Goal: Entertainment & Leisure: Consume media (video, audio)

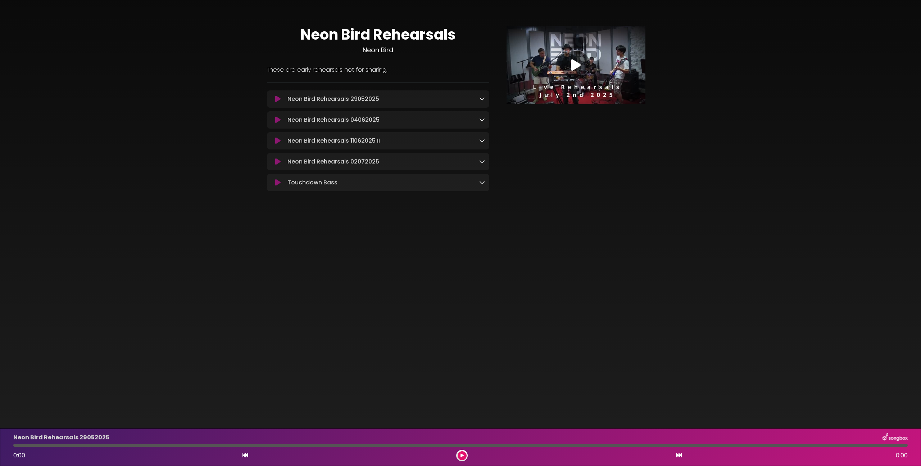
click at [539, 72] on img at bounding box center [576, 65] width 139 height 78
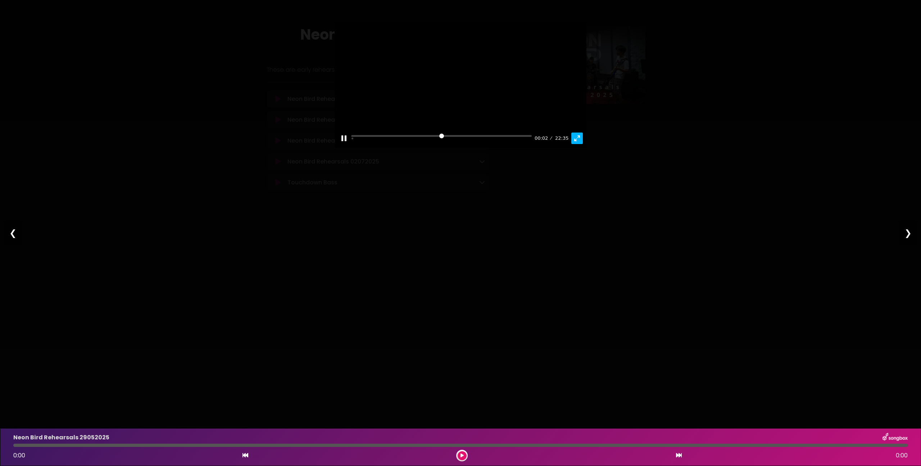
click at [576, 144] on button "Exit fullscreen Enter fullscreen" at bounding box center [577, 138] width 12 height 12
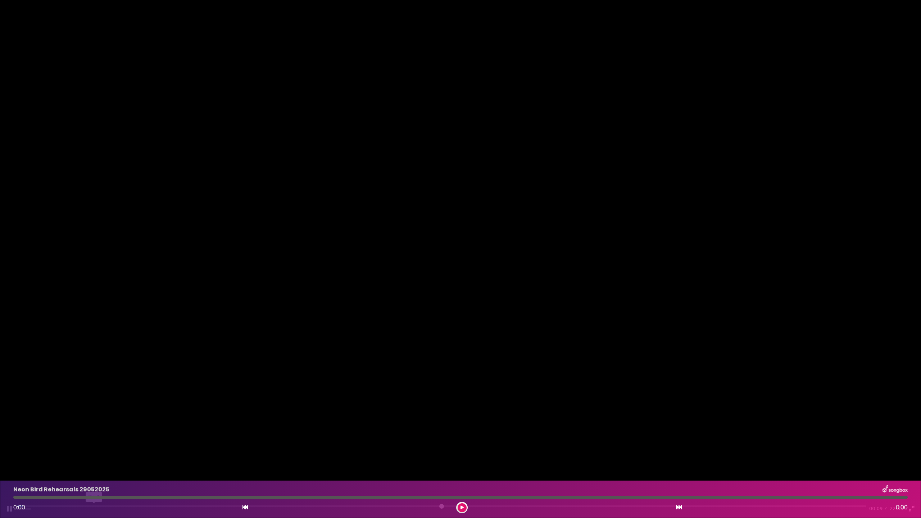
click at [94, 465] on input "Seek" at bounding box center [442, 509] width 850 height 7
click at [114, 465] on input "Seek" at bounding box center [442, 509] width 850 height 7
click at [107, 465] on input "Seek" at bounding box center [442, 509] width 850 height 7
click at [132, 382] on div at bounding box center [460, 259] width 921 height 518
click at [216, 465] on input "Seek" at bounding box center [442, 509] width 850 height 7
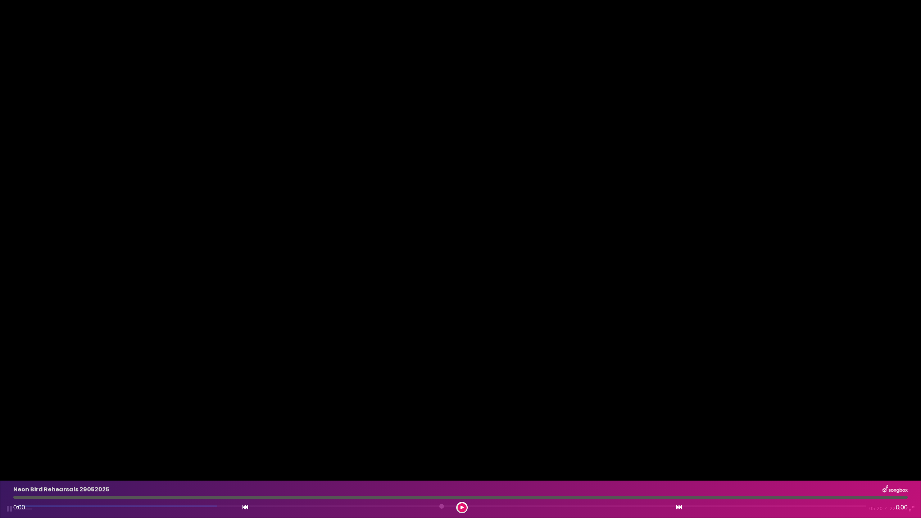
click at [624, 465] on div "Pause Play % buffered 07:42 05:20 22:35 Exit fullscreen Enter fullscreen" at bounding box center [460, 504] width 921 height 28
click at [614, 465] on input "Seek" at bounding box center [442, 509] width 850 height 7
click at [574, 465] on input "Seek" at bounding box center [442, 509] width 850 height 7
click at [522, 465] on input "Seek" at bounding box center [442, 509] width 850 height 7
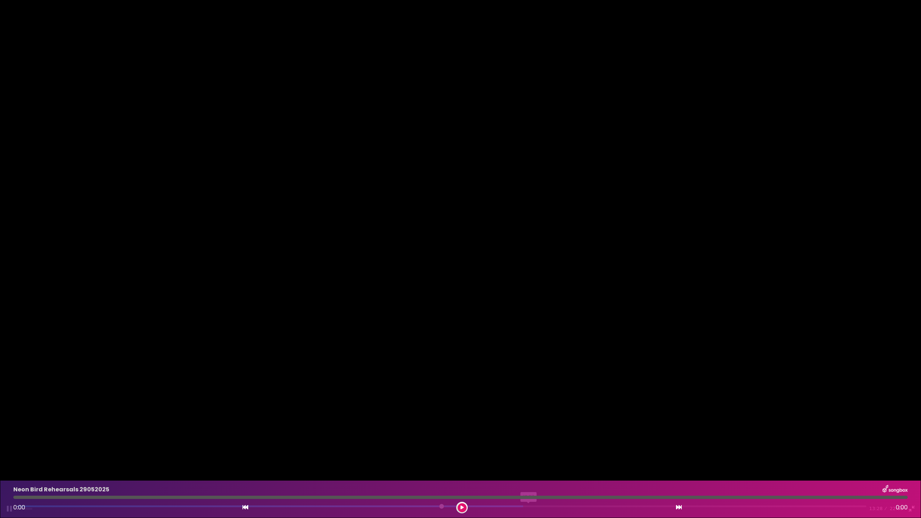
click at [529, 465] on input "Seek" at bounding box center [442, 509] width 850 height 7
click at [908, 465] on button "Exit fullscreen Enter fullscreen" at bounding box center [912, 509] width 12 height 12
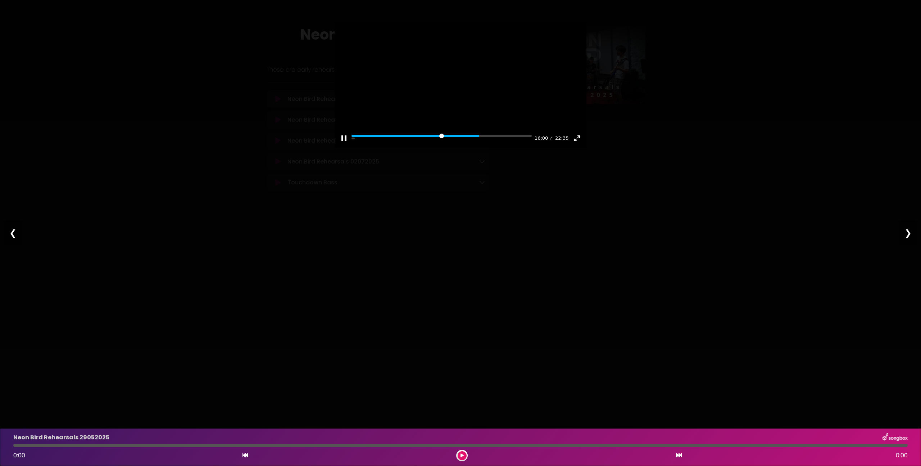
click at [458, 80] on div at bounding box center [461, 85] width 252 height 126
click at [472, 79] on div at bounding box center [461, 85] width 252 height 126
click at [578, 144] on button "Exit fullscreen Enter fullscreen" at bounding box center [577, 138] width 12 height 12
click at [530, 185] on div at bounding box center [460, 233] width 921 height 466
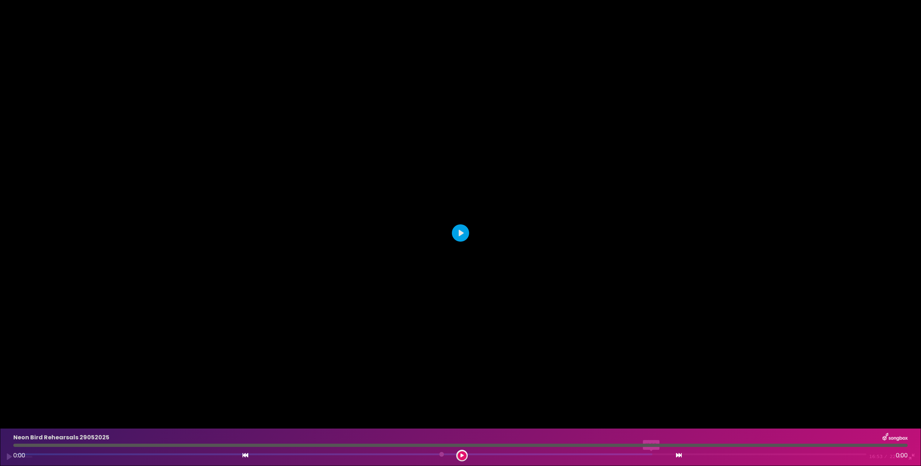
click at [652, 453] on input "Seek" at bounding box center [442, 456] width 850 height 7
click at [611, 307] on div at bounding box center [460, 233] width 921 height 466
type input "*****"
